Goal: Task Accomplishment & Management: Use online tool/utility

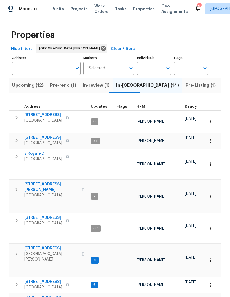
scroll to position [0, 14]
click at [142, 108] on span "HPM" at bounding box center [141, 107] width 9 height 4
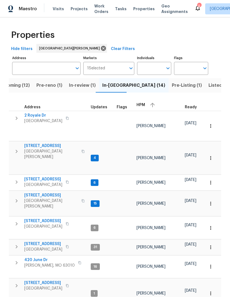
click at [144, 106] on div "HPM" at bounding box center [159, 105] width 44 height 8
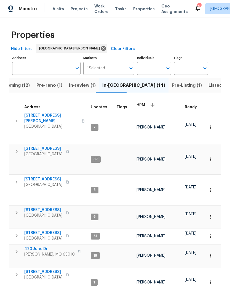
click at [57, 146] on span "[STREET_ADDRESS]" at bounding box center [43, 149] width 38 height 6
click at [79, 10] on span "Projects" at bounding box center [79, 9] width 17 height 6
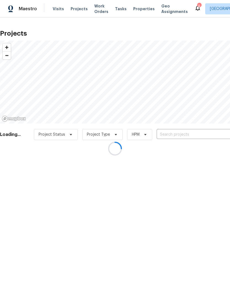
click at [188, 134] on div at bounding box center [115, 148] width 230 height 297
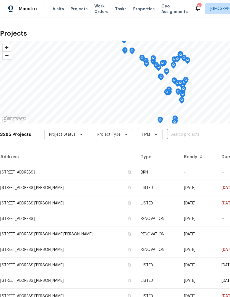
click at [190, 136] on input "text" at bounding box center [198, 134] width 63 height 9
type input "gross"
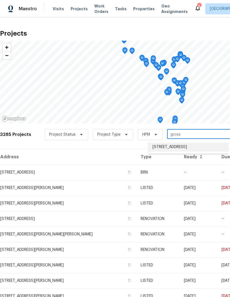
click at [201, 149] on li "[STREET_ADDRESS]" at bounding box center [188, 146] width 80 height 9
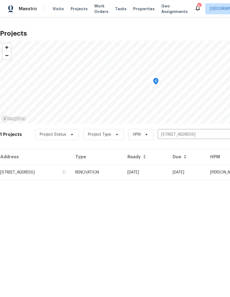
click at [123, 174] on td "RENOVATION" at bounding box center [97, 171] width 52 height 15
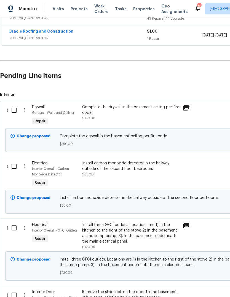
scroll to position [382, 0]
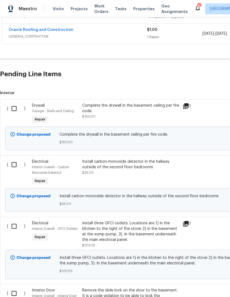
click at [15, 107] on input "checkbox" at bounding box center [16, 109] width 16 height 12
checkbox input "true"
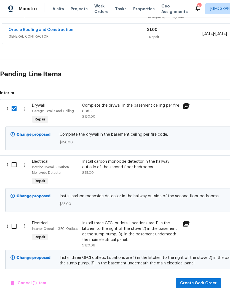
click at [14, 164] on input "checkbox" at bounding box center [16, 165] width 16 height 12
checkbox input "true"
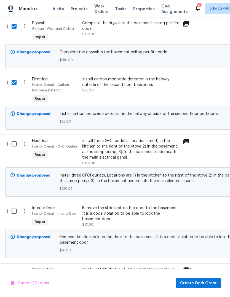
scroll to position [464, 0]
click at [17, 143] on input "checkbox" at bounding box center [16, 144] width 16 height 12
checkbox input "true"
click at [14, 211] on input "checkbox" at bounding box center [16, 211] width 16 height 12
checkbox input "true"
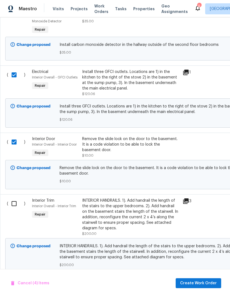
scroll to position [532, 0]
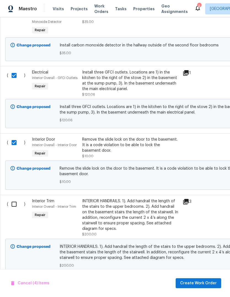
click at [15, 205] on input "checkbox" at bounding box center [16, 204] width 16 height 12
checkbox input "true"
click at [208, 282] on span "Create Work Order" at bounding box center [198, 283] width 37 height 7
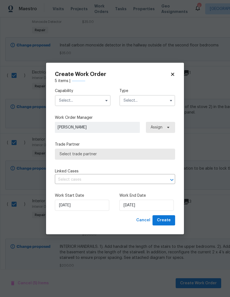
checkbox input "false"
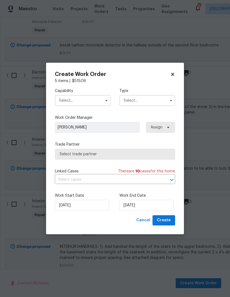
click at [91, 101] on input "text" at bounding box center [83, 100] width 56 height 11
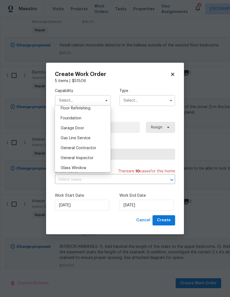
scroll to position [231, 0]
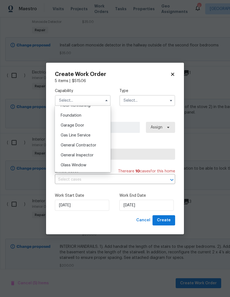
click at [98, 145] on div "General Contractor" at bounding box center [82, 145] width 53 height 10
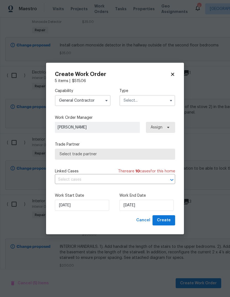
type input "General Contractor"
click at [155, 95] on input "text" at bounding box center [148, 100] width 56 height 11
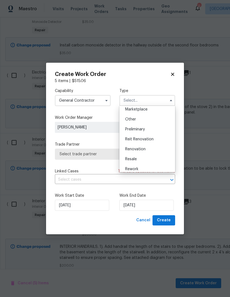
scroll to position [102, 0]
click at [156, 158] on div "Resale" at bounding box center [147, 159] width 53 height 10
type input "Resale"
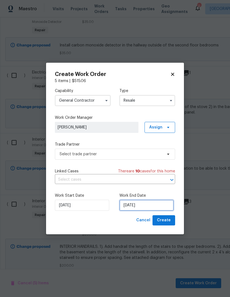
click at [161, 207] on input "[DATE]" at bounding box center [147, 205] width 54 height 11
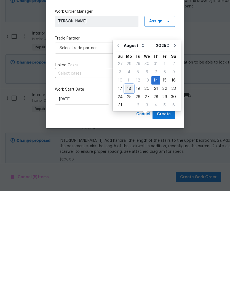
click at [128, 191] on div "18" at bounding box center [129, 195] width 9 height 8
type input "[DATE]"
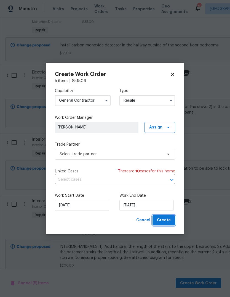
click at [171, 221] on button "Create" at bounding box center [164, 220] width 23 height 10
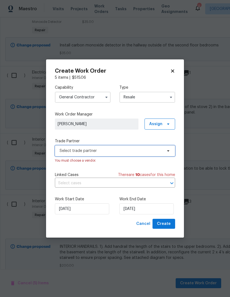
click at [144, 148] on span "Select trade partner" at bounding box center [111, 151] width 103 height 6
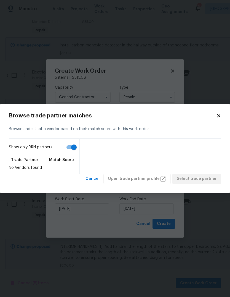
click at [217, 118] on icon at bounding box center [218, 115] width 5 height 5
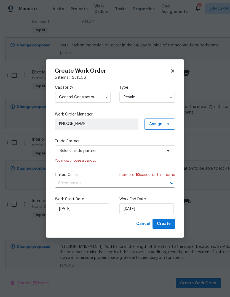
click at [156, 97] on input "Resale" at bounding box center [148, 97] width 56 height 11
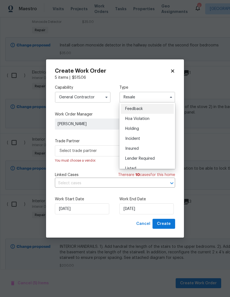
click at [113, 107] on div "Capability General Contractor Type Resale Feedback Hoa Violation Holding Incide…" at bounding box center [115, 149] width 120 height 138
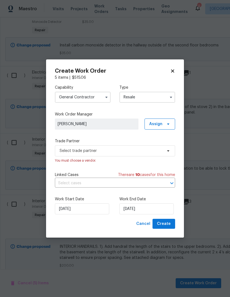
click at [153, 95] on input "Resale" at bounding box center [148, 97] width 56 height 11
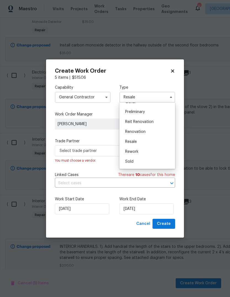
scroll to position [117, 0]
click at [159, 130] on div "Renovation" at bounding box center [147, 131] width 53 height 10
type input "Renovation"
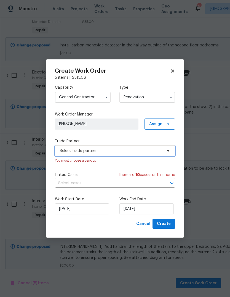
click at [138, 150] on span "Select trade partner" at bounding box center [111, 151] width 103 height 6
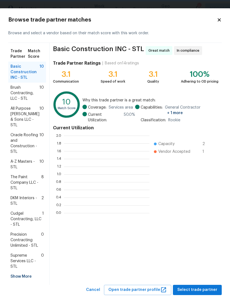
scroll to position [77, 86]
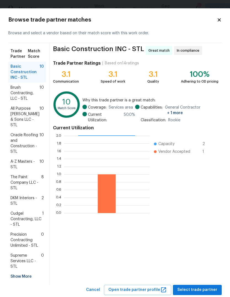
click at [27, 271] on div "Show More" at bounding box center [27, 276] width 38 height 10
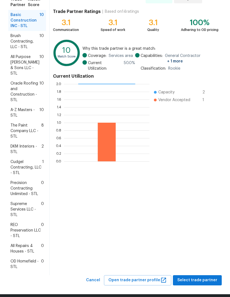
scroll to position [51, 0]
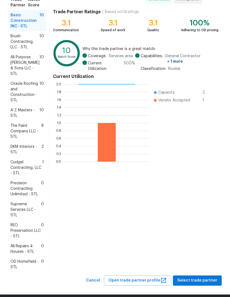
click at [35, 244] on span "All Repairs 4 Houses - STL" at bounding box center [25, 248] width 31 height 11
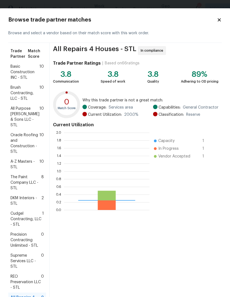
scroll to position [77, 86]
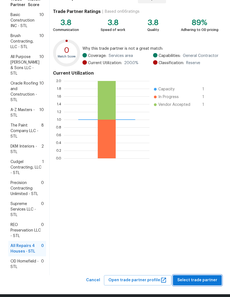
click at [205, 277] on span "Select trade partner" at bounding box center [197, 280] width 40 height 7
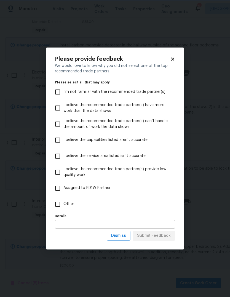
scroll to position [0, 0]
click at [67, 205] on span "Other" at bounding box center [68, 204] width 11 height 6
click at [63, 205] on input "Other" at bounding box center [58, 204] width 12 height 12
checkbox input "true"
click at [165, 234] on span "Submit Feedback" at bounding box center [154, 235] width 34 height 7
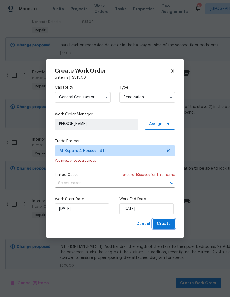
click at [168, 226] on span "Create" at bounding box center [164, 223] width 14 height 7
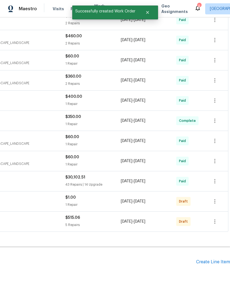
scroll to position [214, 82]
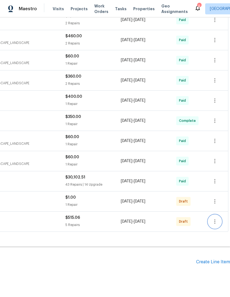
click at [216, 218] on icon "button" at bounding box center [215, 221] width 7 height 7
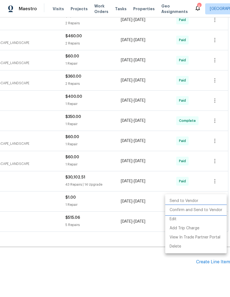
click at [214, 211] on li "Confirm and Send to Vendor" at bounding box center [196, 209] width 62 height 9
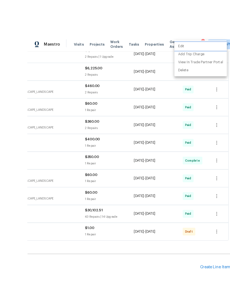
scroll to position [6, 0]
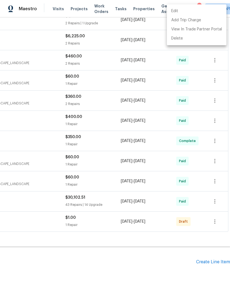
click at [129, 256] on div at bounding box center [115, 148] width 230 height 297
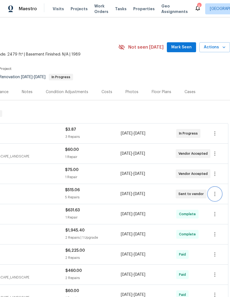
scroll to position [0, 82]
click at [188, 46] on button "Mark Seen" at bounding box center [181, 47] width 29 height 10
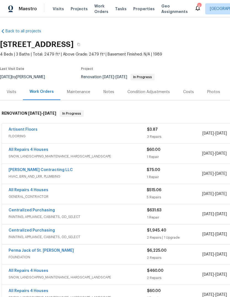
scroll to position [0, 0]
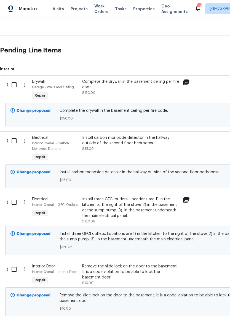
scroll to position [402, 0]
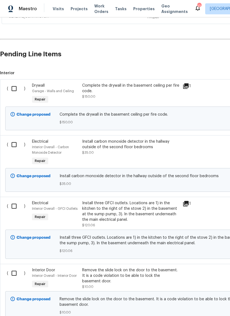
click at [17, 91] on input "checkbox" at bounding box center [16, 89] width 16 height 12
checkbox input "true"
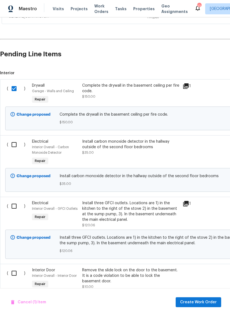
click at [17, 144] on input "checkbox" at bounding box center [16, 145] width 16 height 12
checkbox input "true"
click at [14, 208] on input "checkbox" at bounding box center [16, 206] width 16 height 12
checkbox input "true"
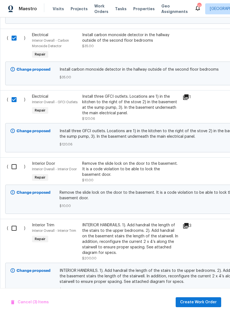
scroll to position [508, 0]
click at [14, 172] on input "checkbox" at bounding box center [16, 167] width 16 height 12
checkbox input "true"
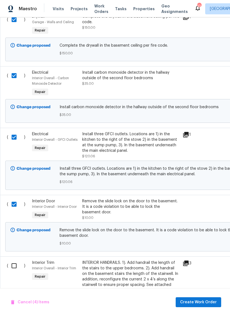
scroll to position [469, 0]
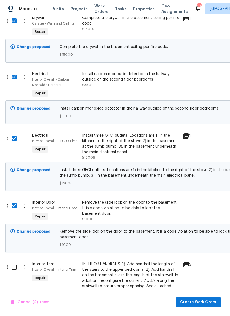
click at [12, 271] on input "checkbox" at bounding box center [16, 267] width 16 height 12
checkbox input "true"
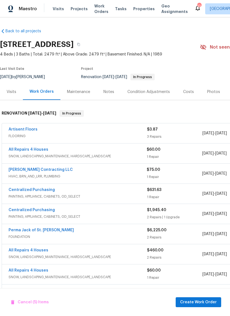
scroll to position [0, 0]
